Goal: Navigation & Orientation: Find specific page/section

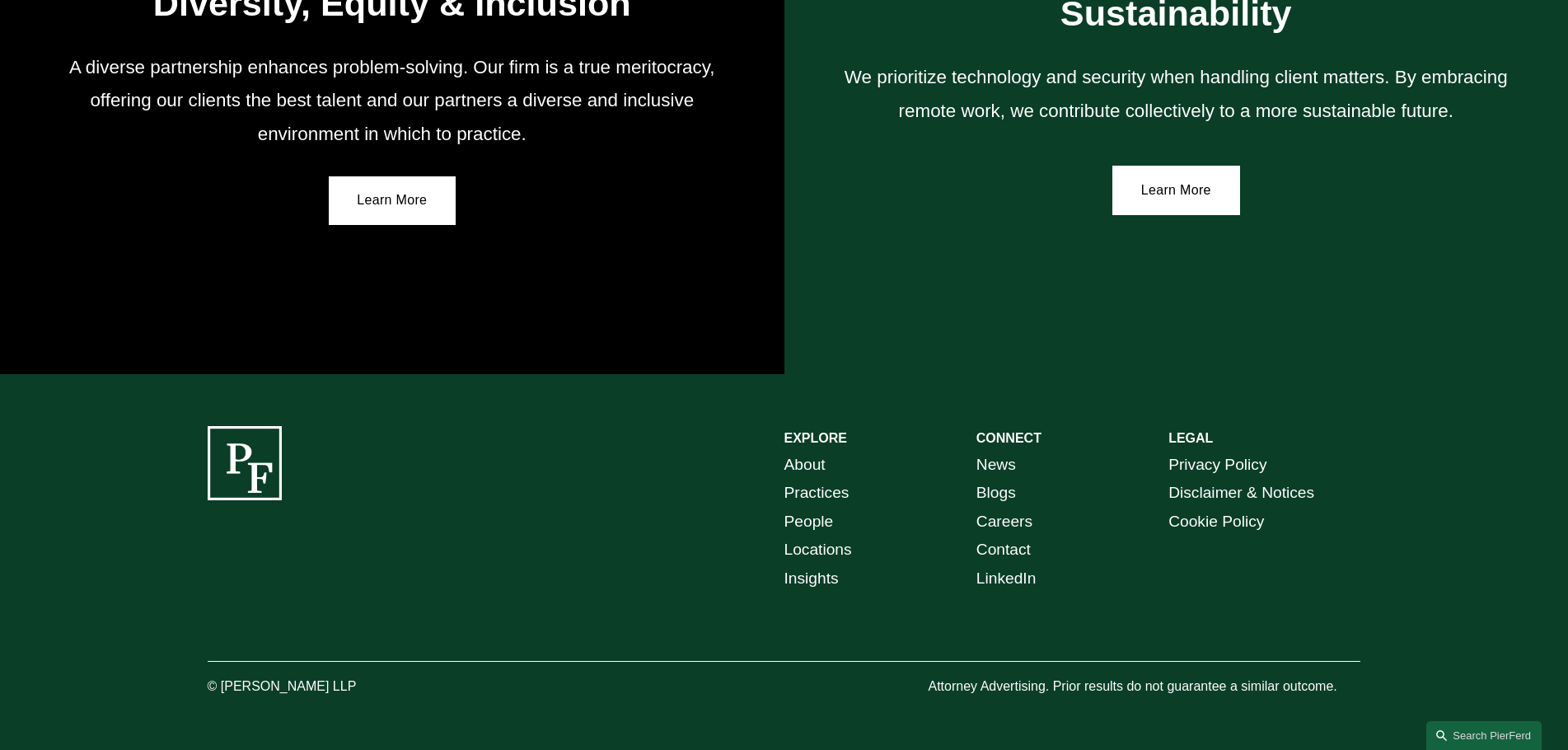
scroll to position [3044, 0]
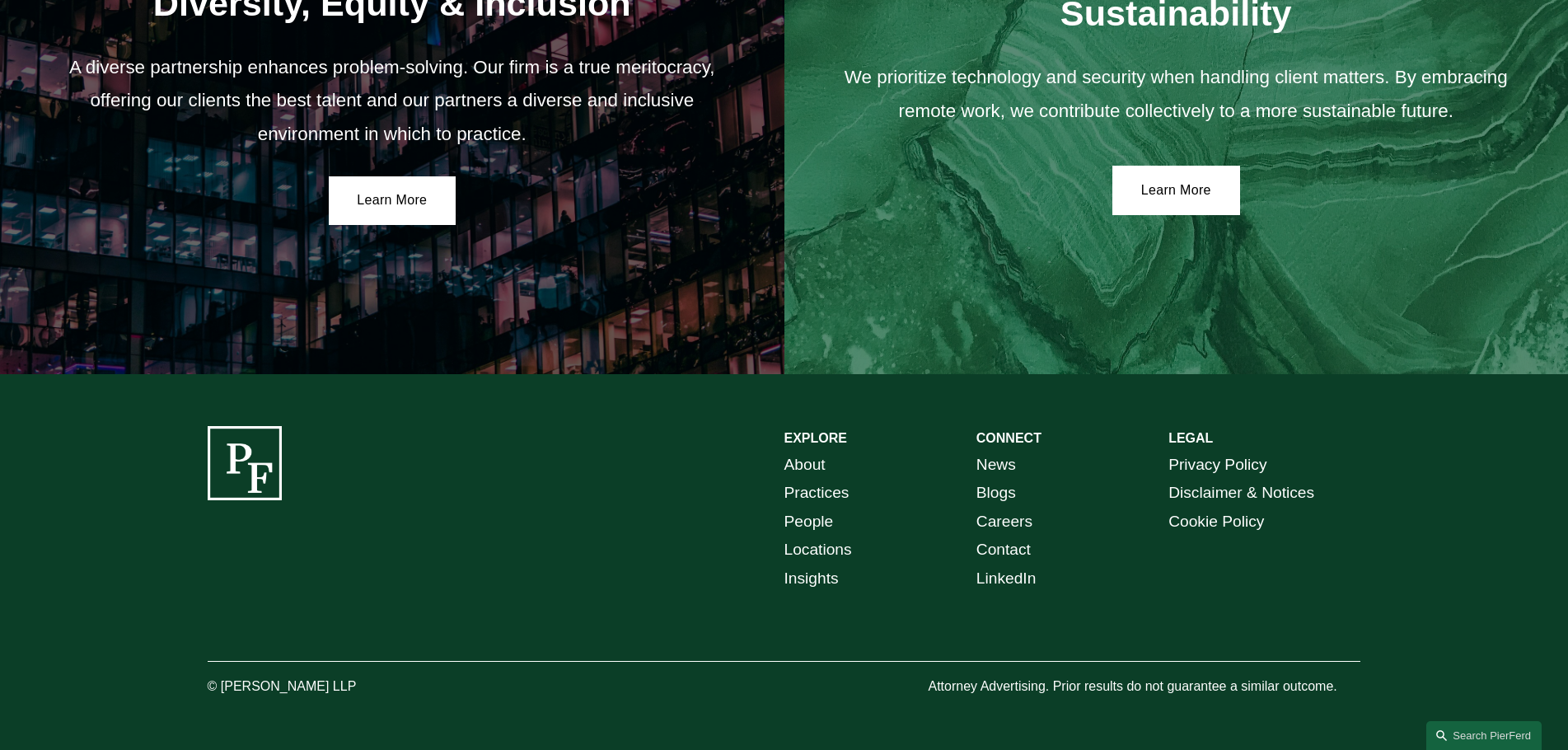
click at [1000, 520] on link "Careers" at bounding box center [1005, 522] width 56 height 29
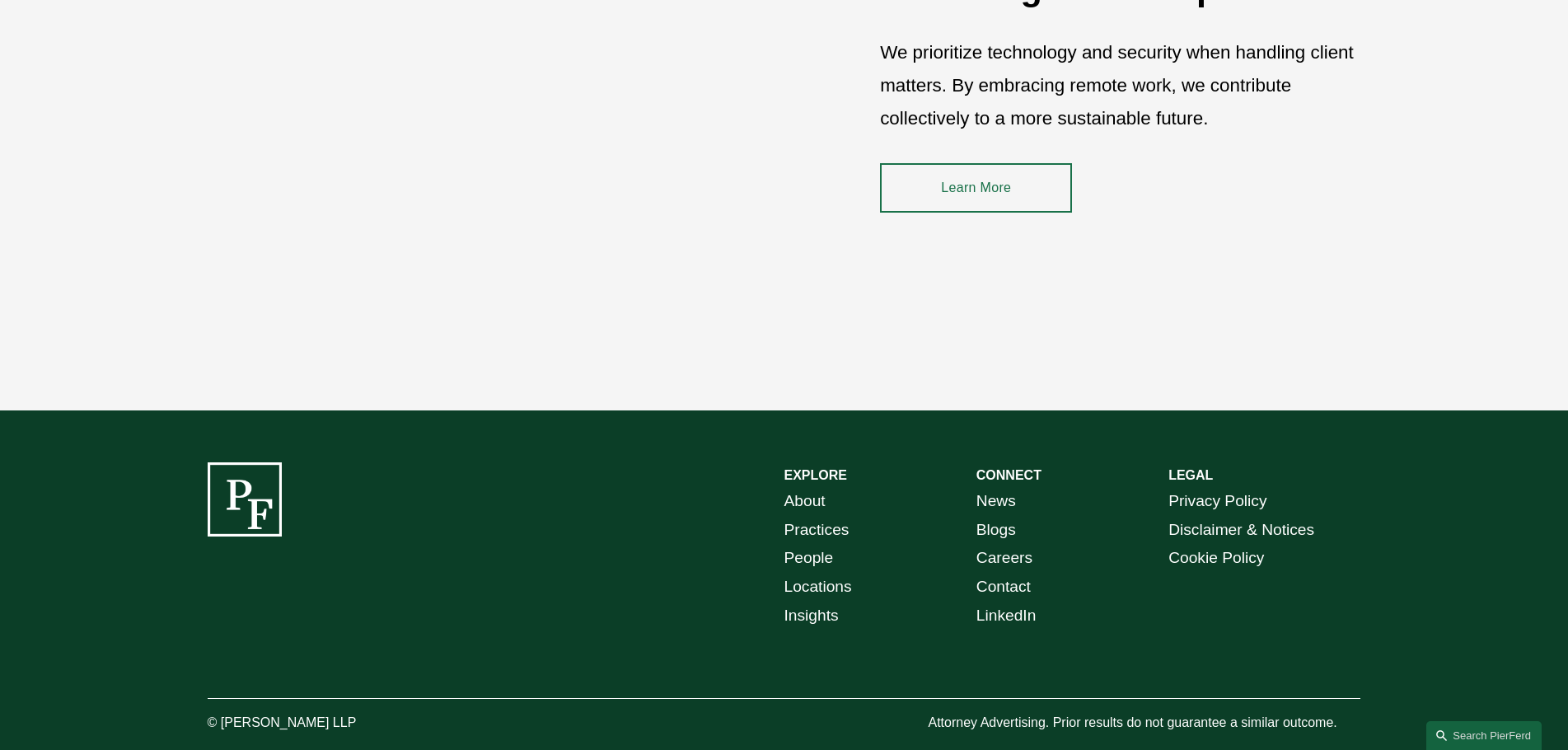
scroll to position [2472, 0]
